Goal: Information Seeking & Learning: Learn about a topic

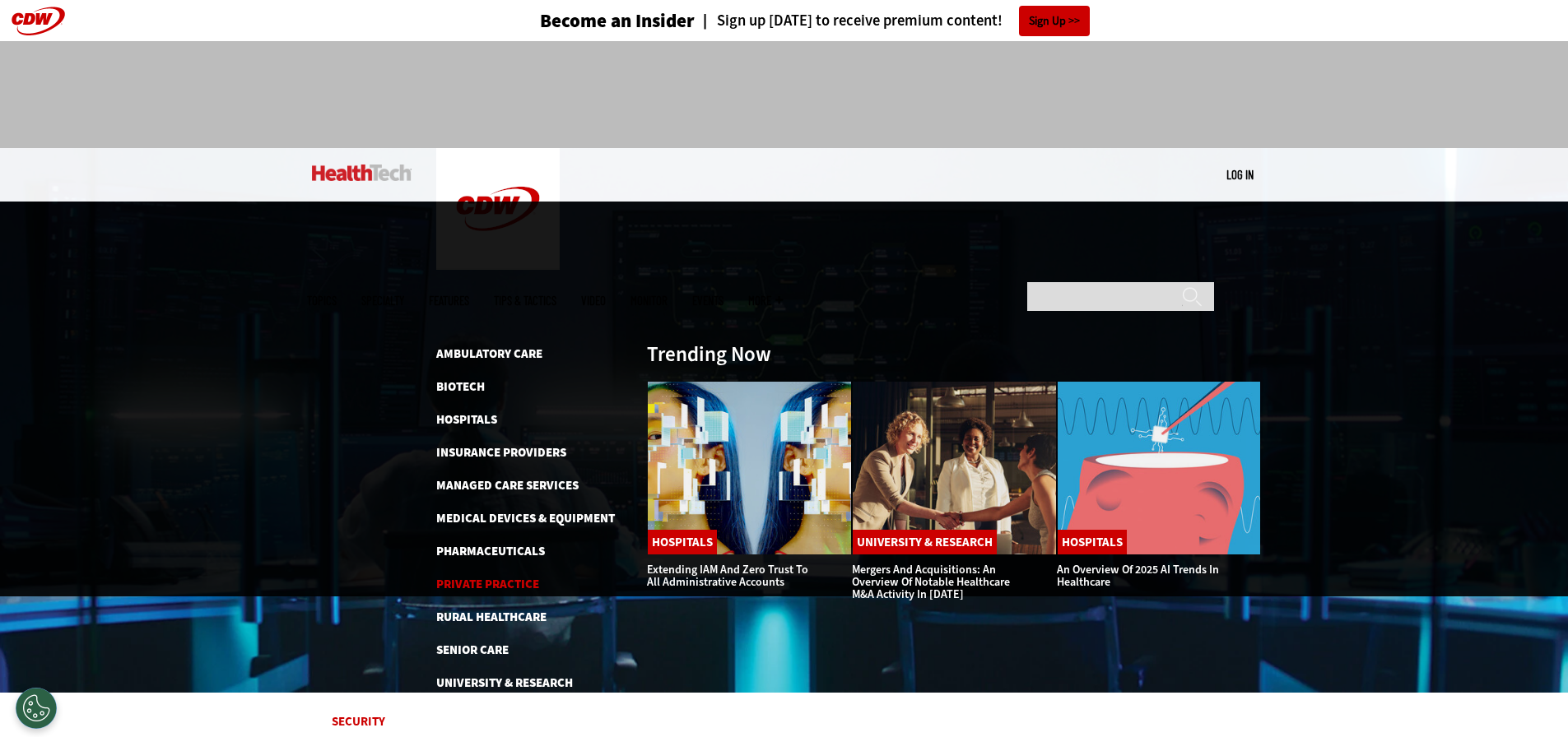
click at [508, 576] on link "Private Practice" at bounding box center [488, 584] width 103 height 17
